Goal: Task Accomplishment & Management: Use online tool/utility

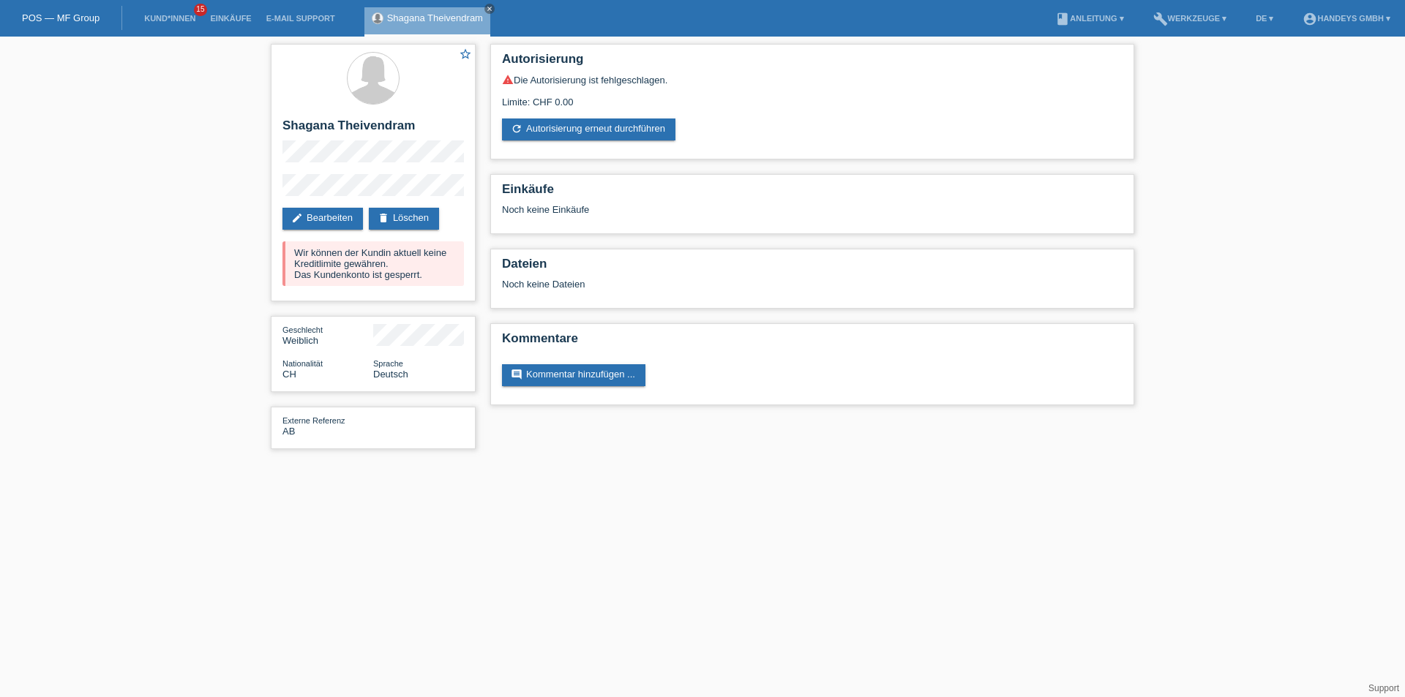
drag, startPoint x: 489, startPoint y: 8, endPoint x: 456, endPoint y: 12, distance: 33.1
click at [489, 8] on icon "close" at bounding box center [489, 8] width 7 height 7
click at [180, 16] on link "Kund*innen" at bounding box center [170, 18] width 66 height 9
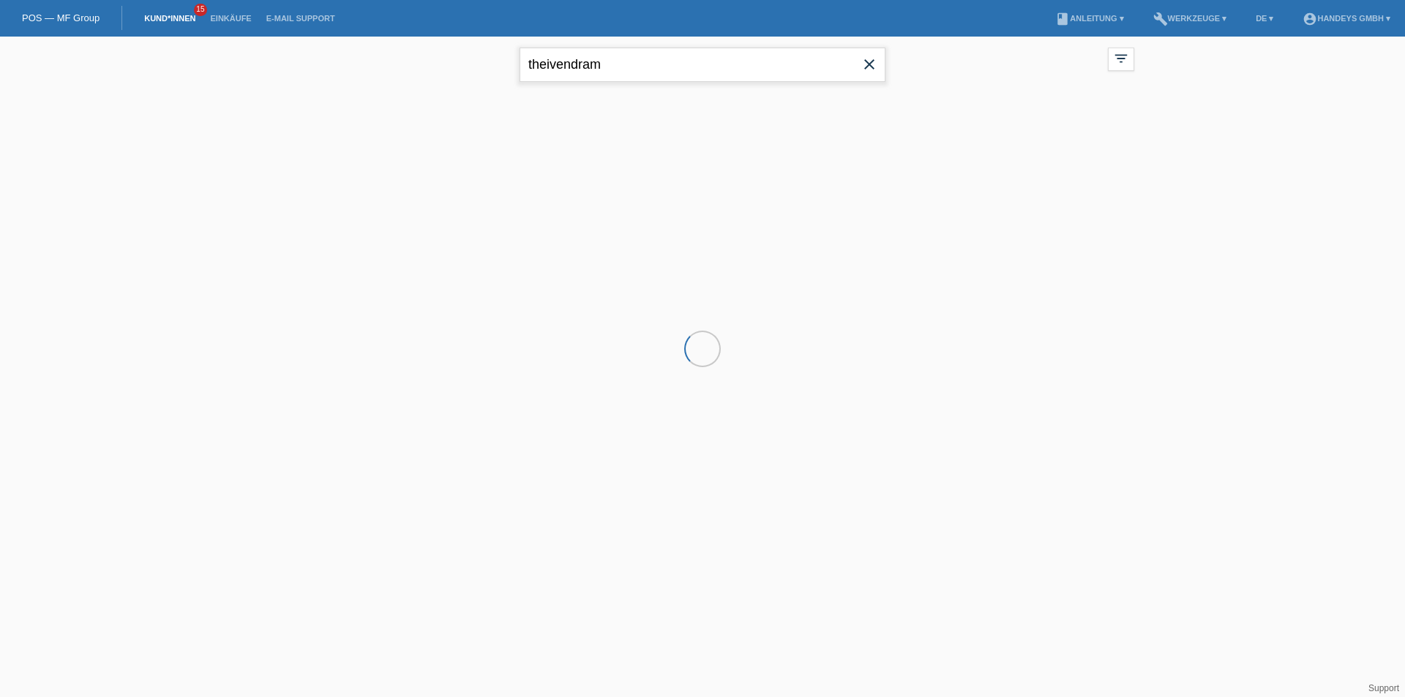
drag, startPoint x: 650, startPoint y: 67, endPoint x: 354, endPoint y: 59, distance: 295.6
click at [354, 59] on div "theivendram close filter_list view_module Alle Kund*innen anzeigen star Markier…" at bounding box center [702, 63] width 878 height 53
paste input "Pamela Christina"
type input "Pamela Christina"
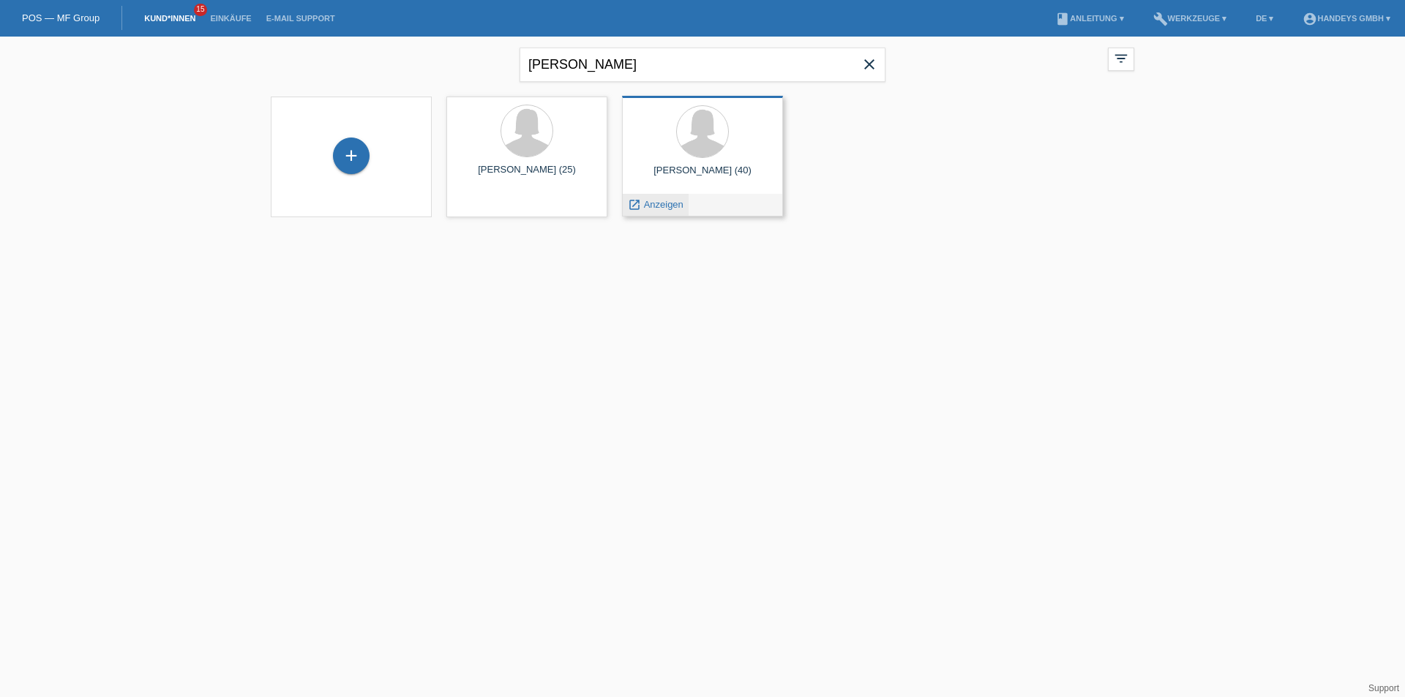
click at [679, 206] on span "Anzeigen" at bounding box center [664, 204] width 40 height 11
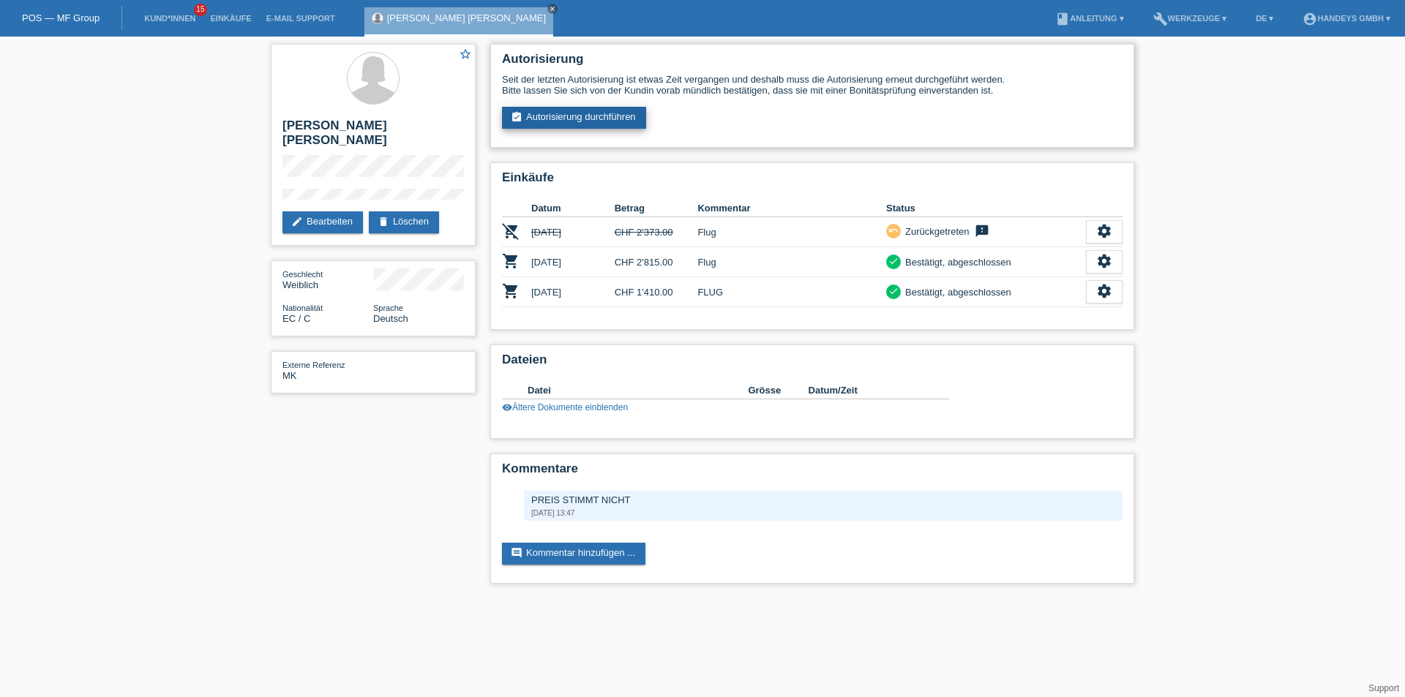
click at [590, 121] on link "assignment_turned_in Autorisierung durchführen" at bounding box center [574, 118] width 144 height 22
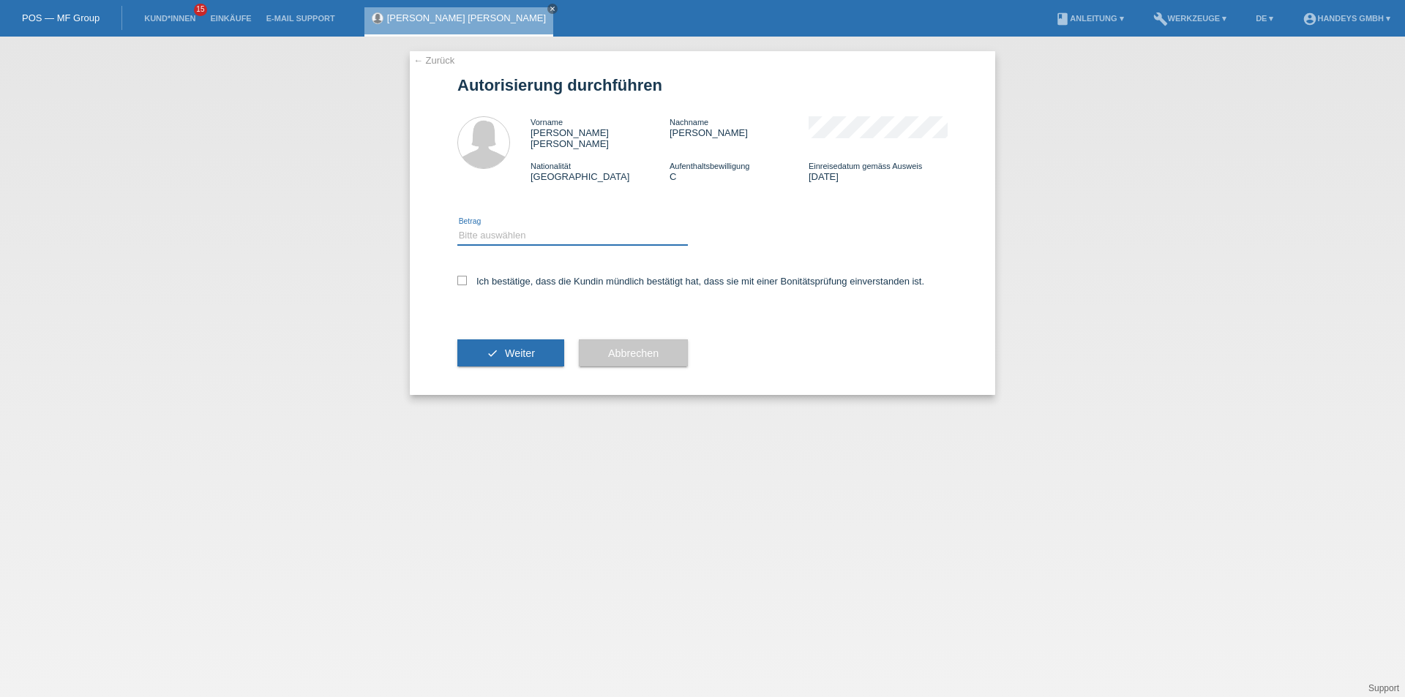
click at [520, 230] on select "Bitte auswählen CHF 1.00 - CHF 499.00 CHF 500.00 - CHF 1'999.00 CHF 2'000.00 - …" at bounding box center [572, 236] width 230 height 18
select select "3"
click at [457, 227] on select "Bitte auswählen CHF 1.00 - CHF 499.00 CHF 500.00 - CHF 1'999.00 CHF 2'000.00 - …" at bounding box center [572, 236] width 230 height 18
click at [462, 276] on icon at bounding box center [462, 281] width 10 height 10
click at [462, 276] on input "Ich bestätige, dass die Kundin mündlich bestätigt hat, dass sie mit einer Bonit…" at bounding box center [462, 281] width 10 height 10
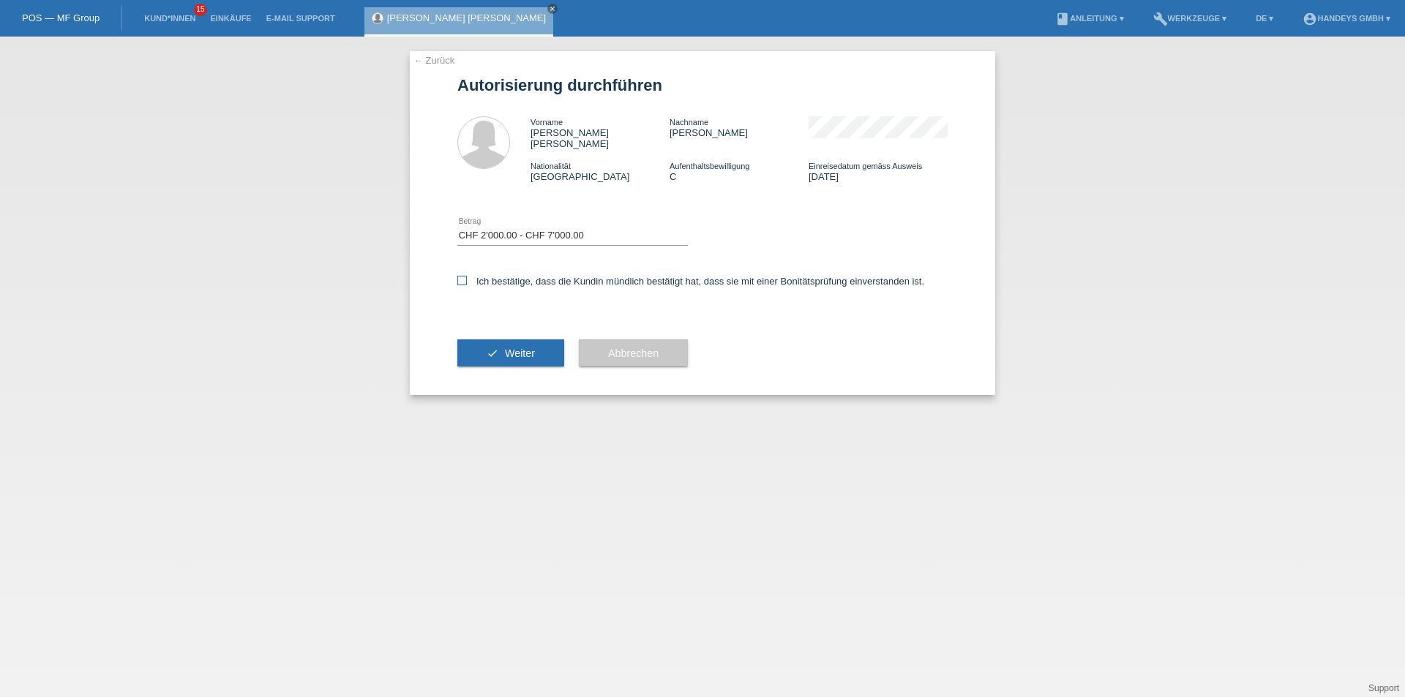
checkbox input "true"
click at [519, 355] on button "check Weiter" at bounding box center [510, 353] width 107 height 28
